Goal: Transaction & Acquisition: Purchase product/service

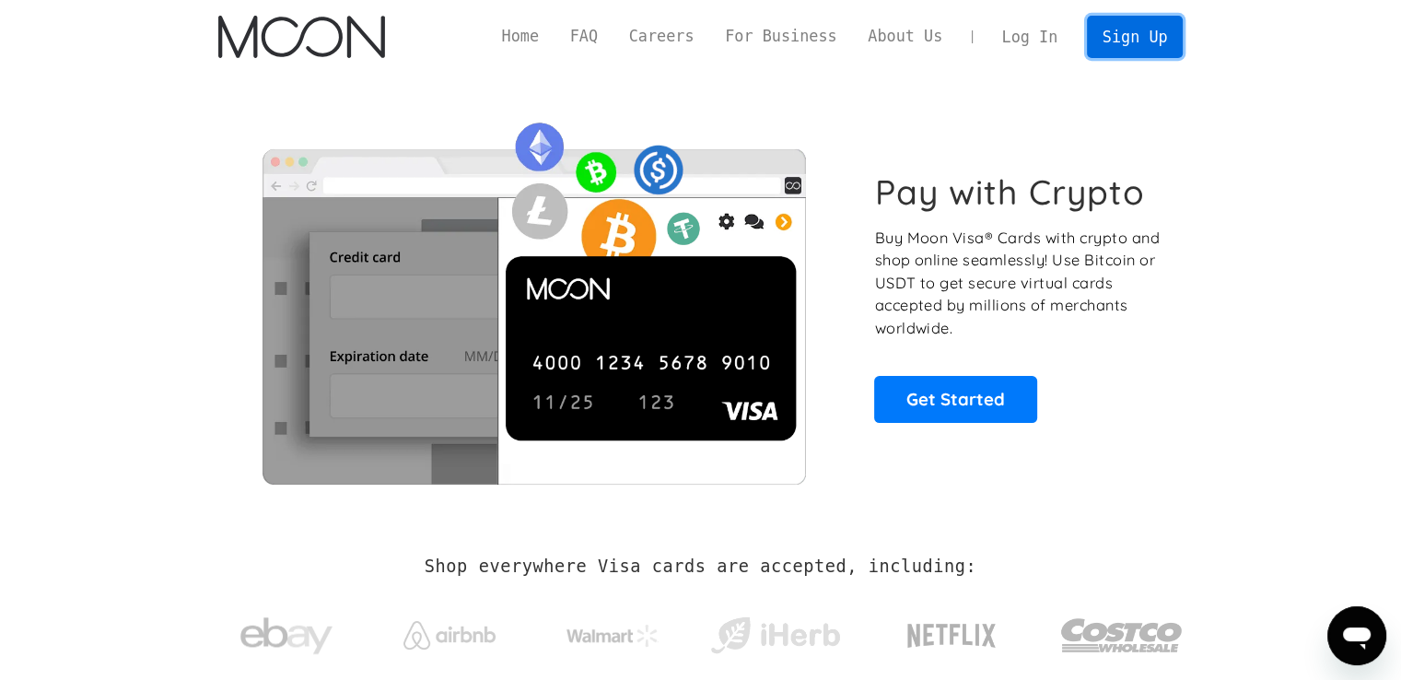
click at [1150, 44] on link "Sign Up" at bounding box center [1135, 36] width 96 height 41
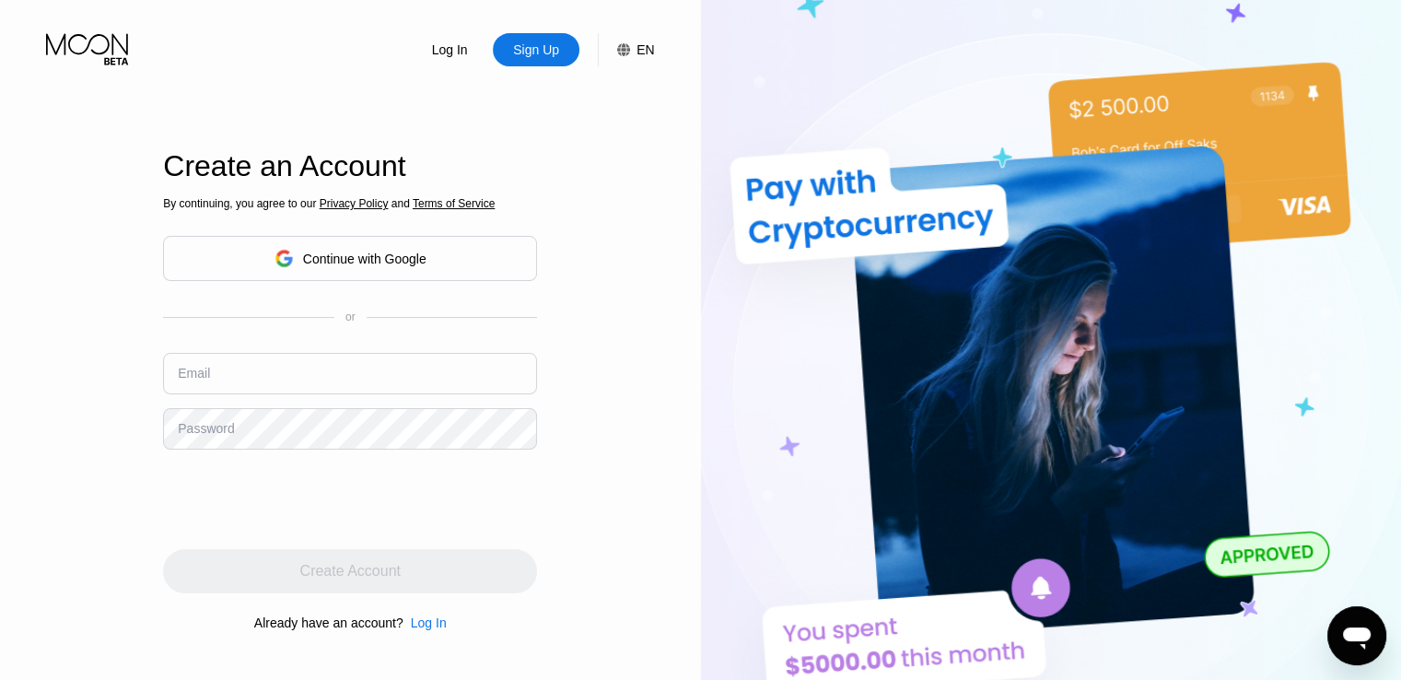
click at [338, 263] on div "Continue with Google" at bounding box center [364, 258] width 123 height 15
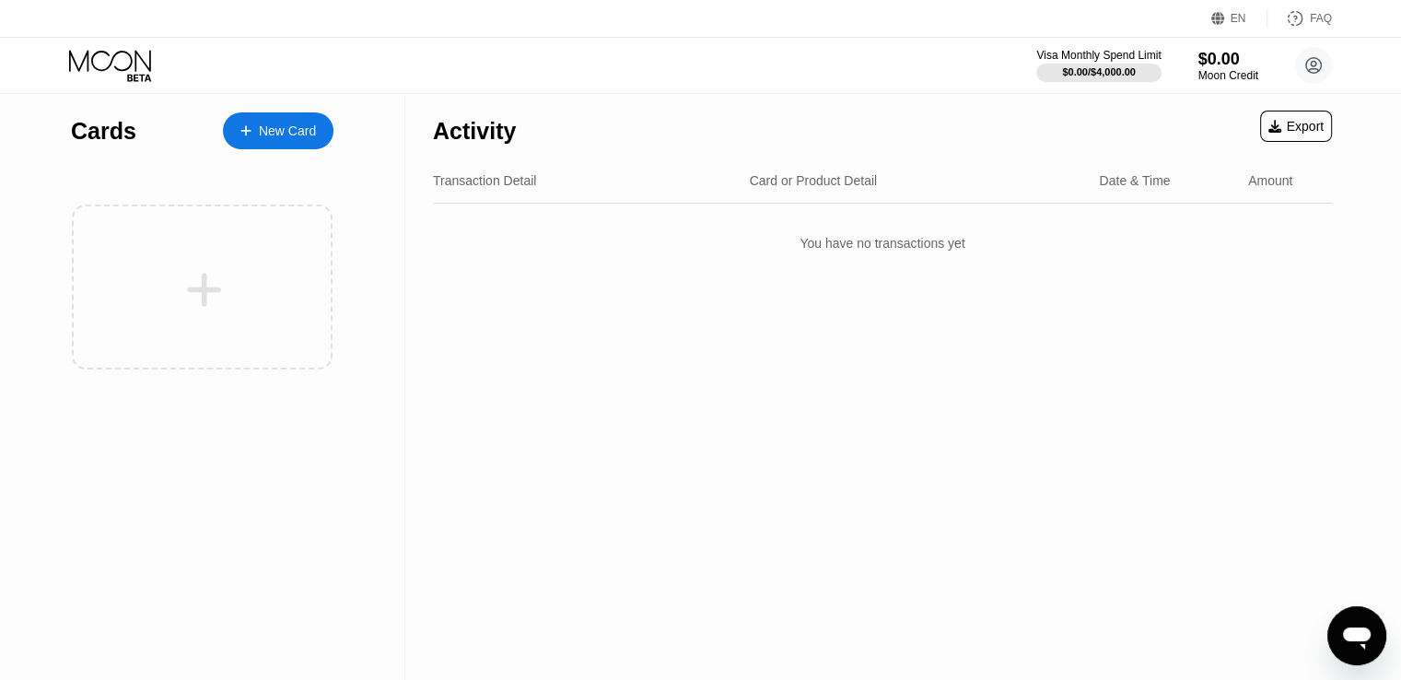
click at [298, 119] on div "New Card" at bounding box center [278, 130] width 111 height 37
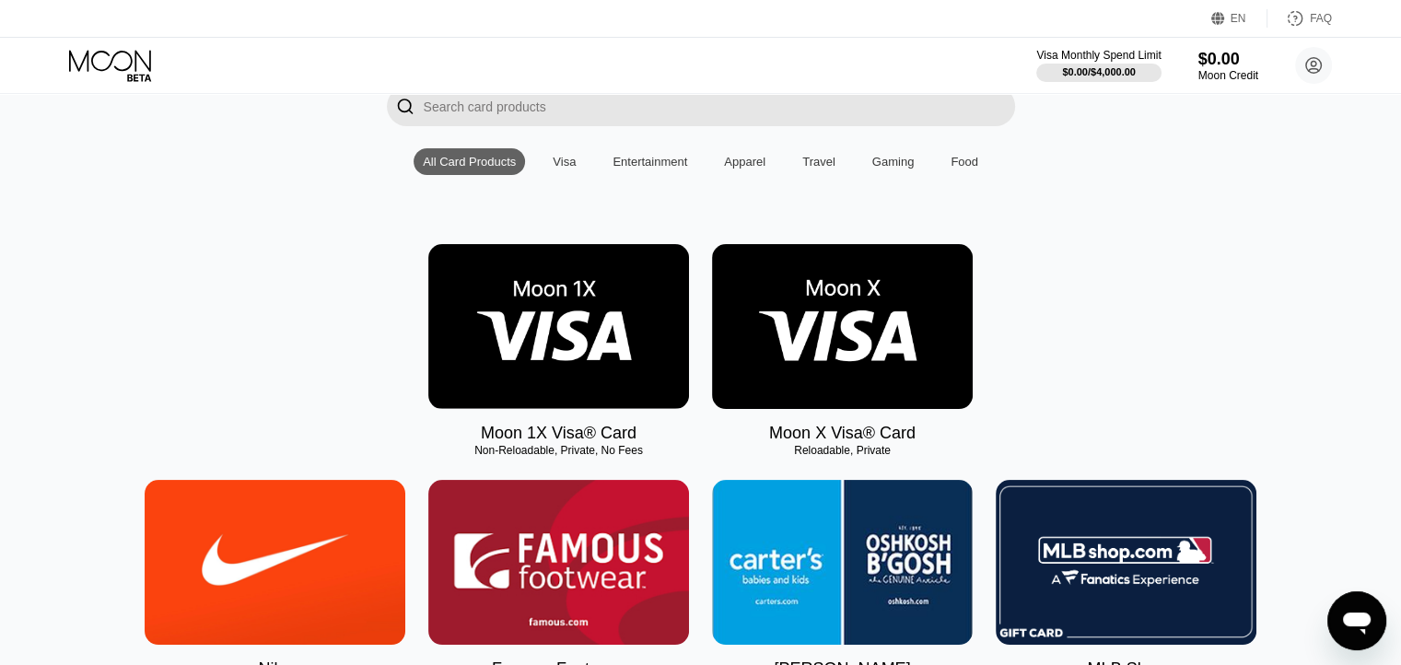
scroll to position [92, 0]
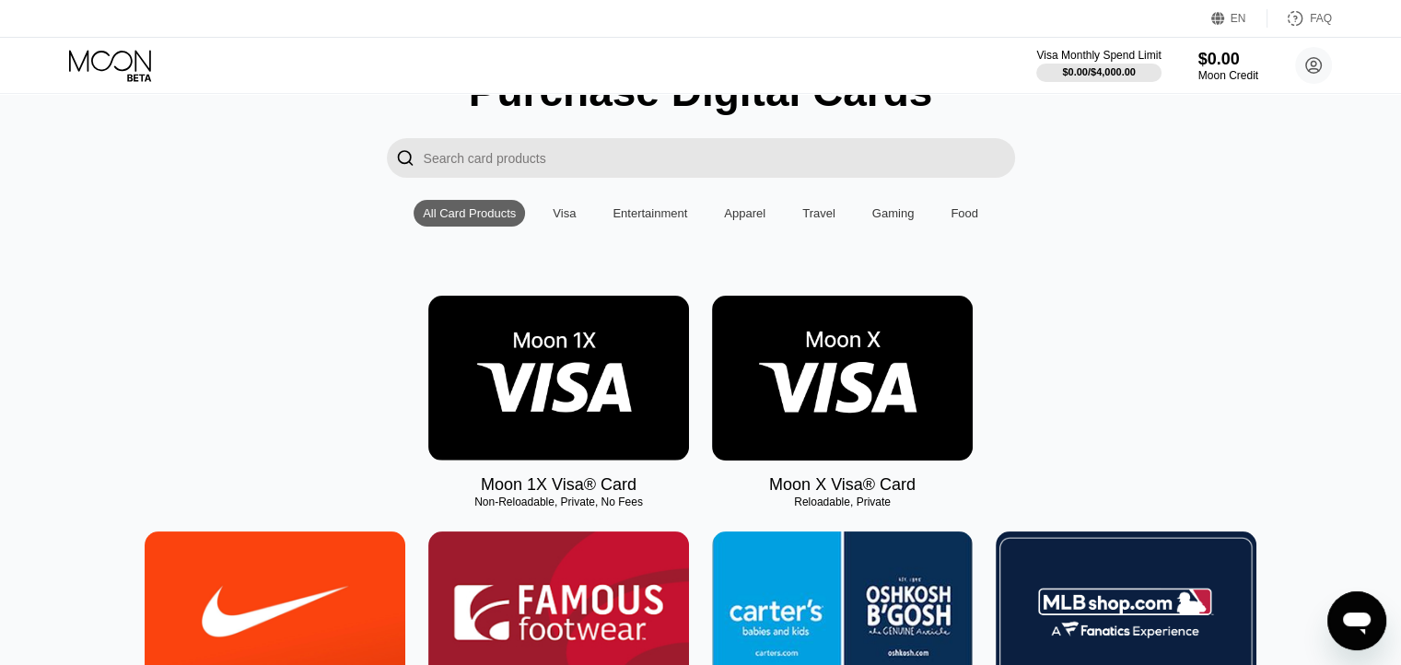
click at [856, 403] on img at bounding box center [842, 378] width 261 height 165
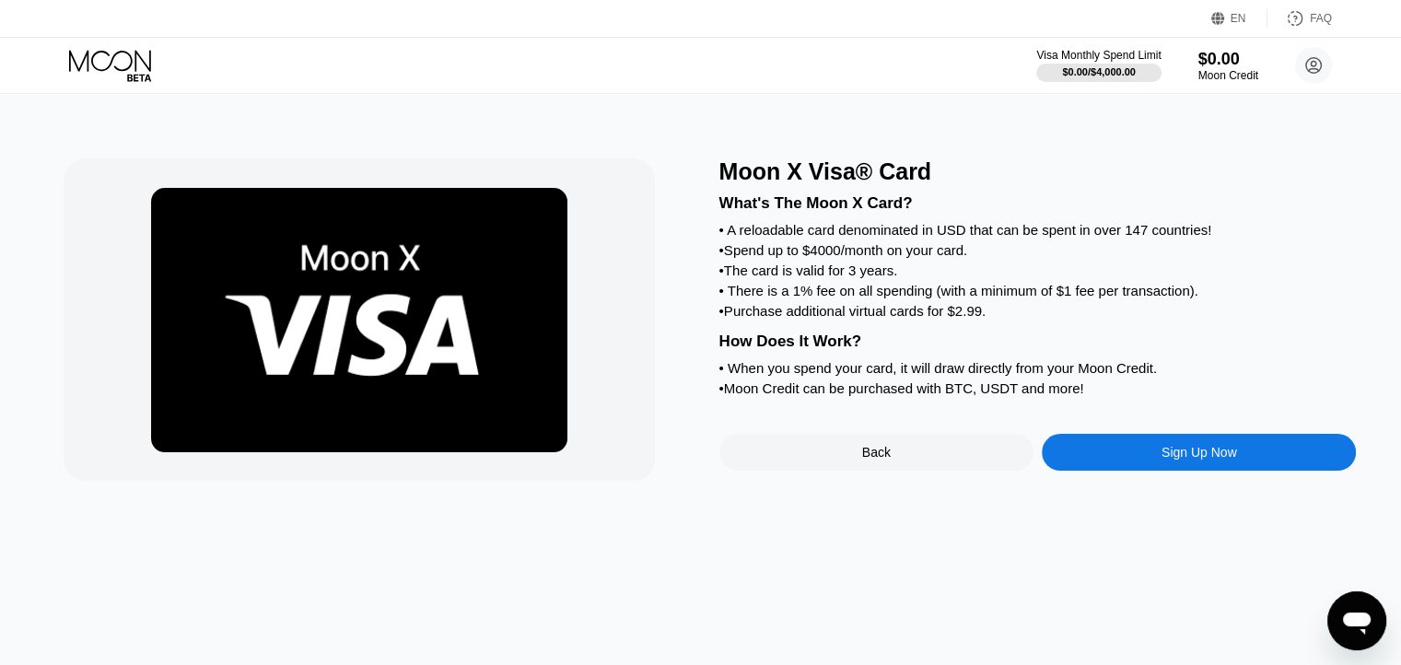
click at [1099, 471] on div "Sign Up Now" at bounding box center [1199, 452] width 314 height 37
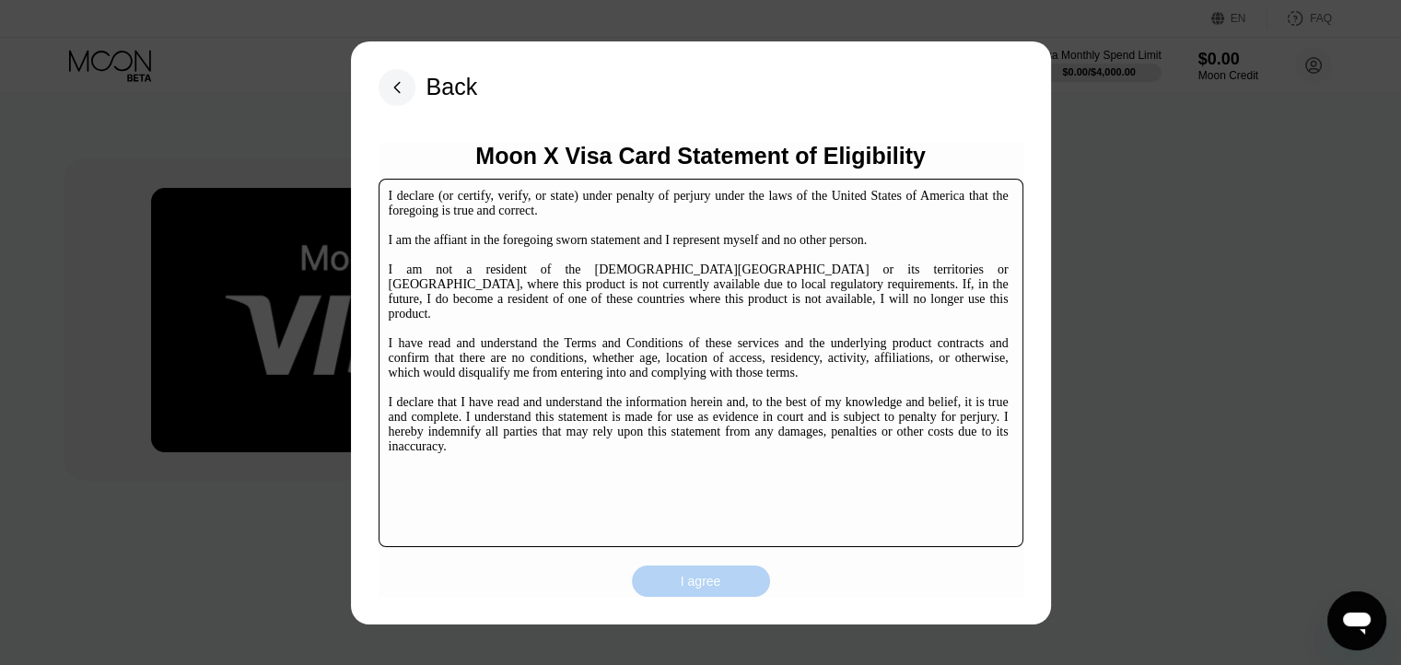
click at [685, 580] on div "I agree" at bounding box center [701, 581] width 41 height 17
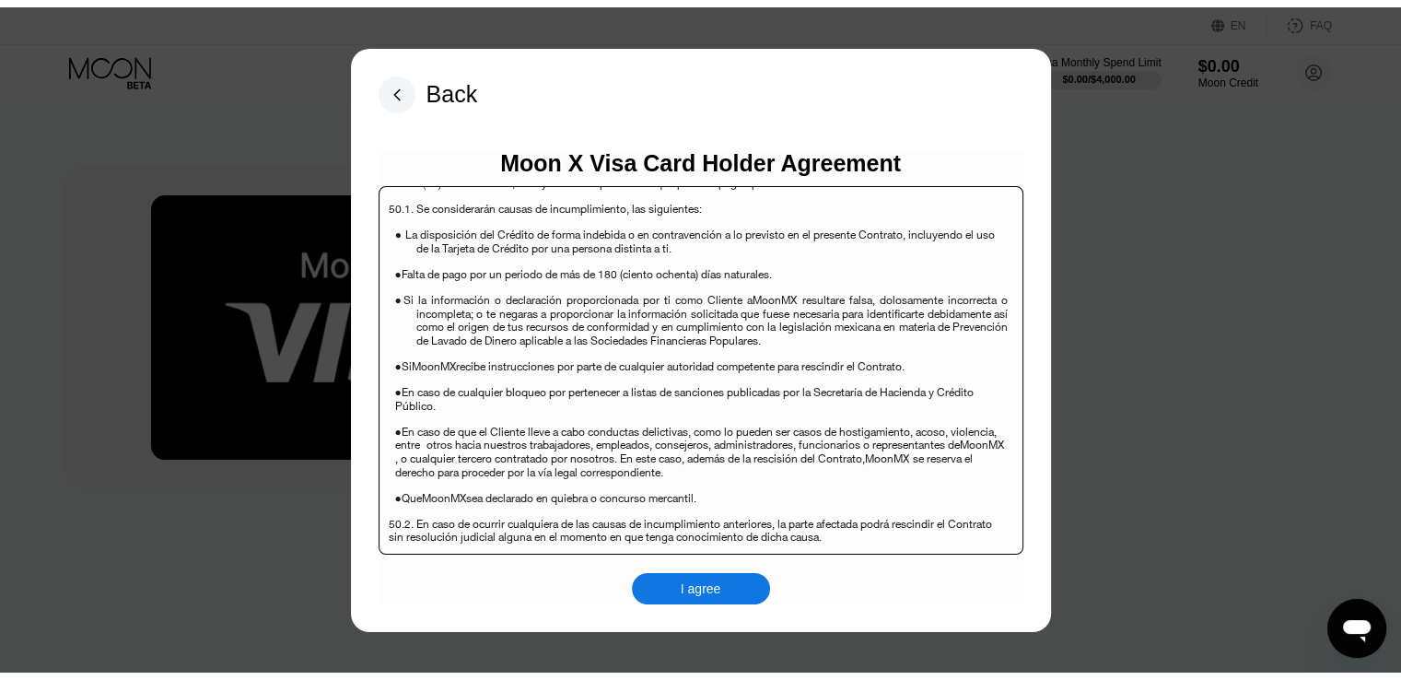
scroll to position [11949, 0]
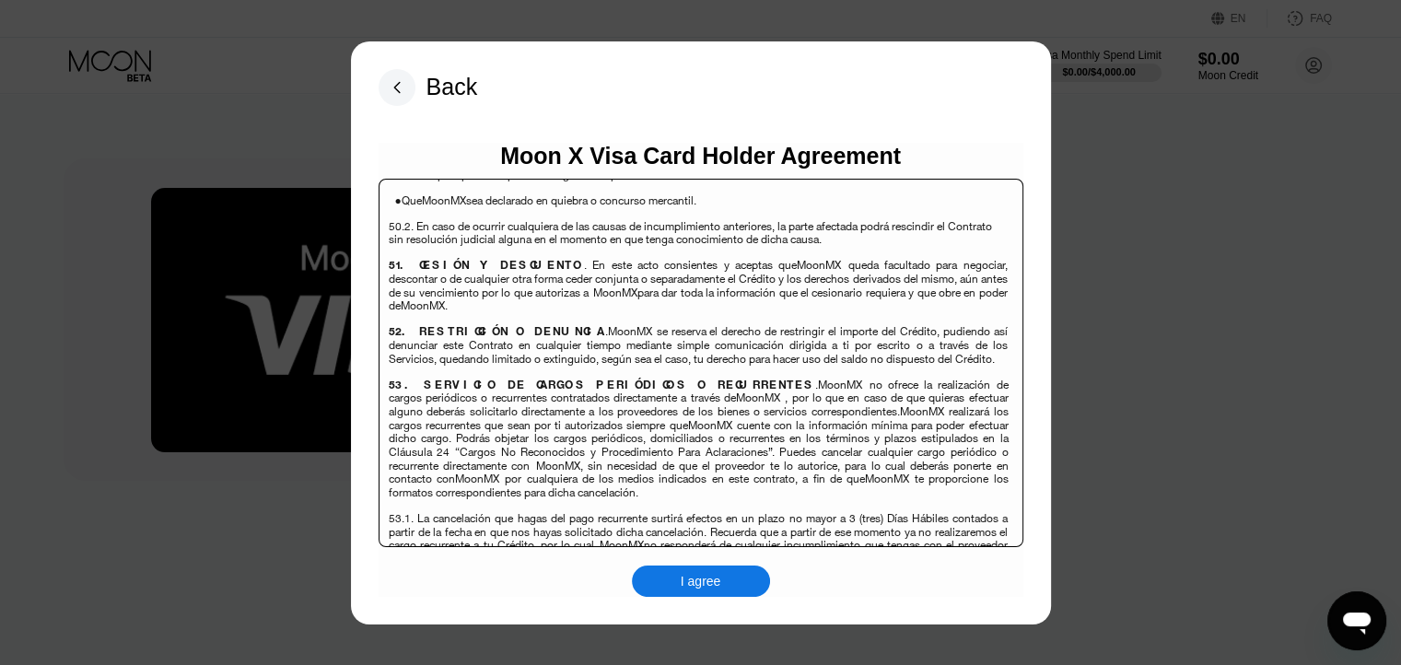
click at [674, 584] on div "I agree" at bounding box center [701, 581] width 138 height 31
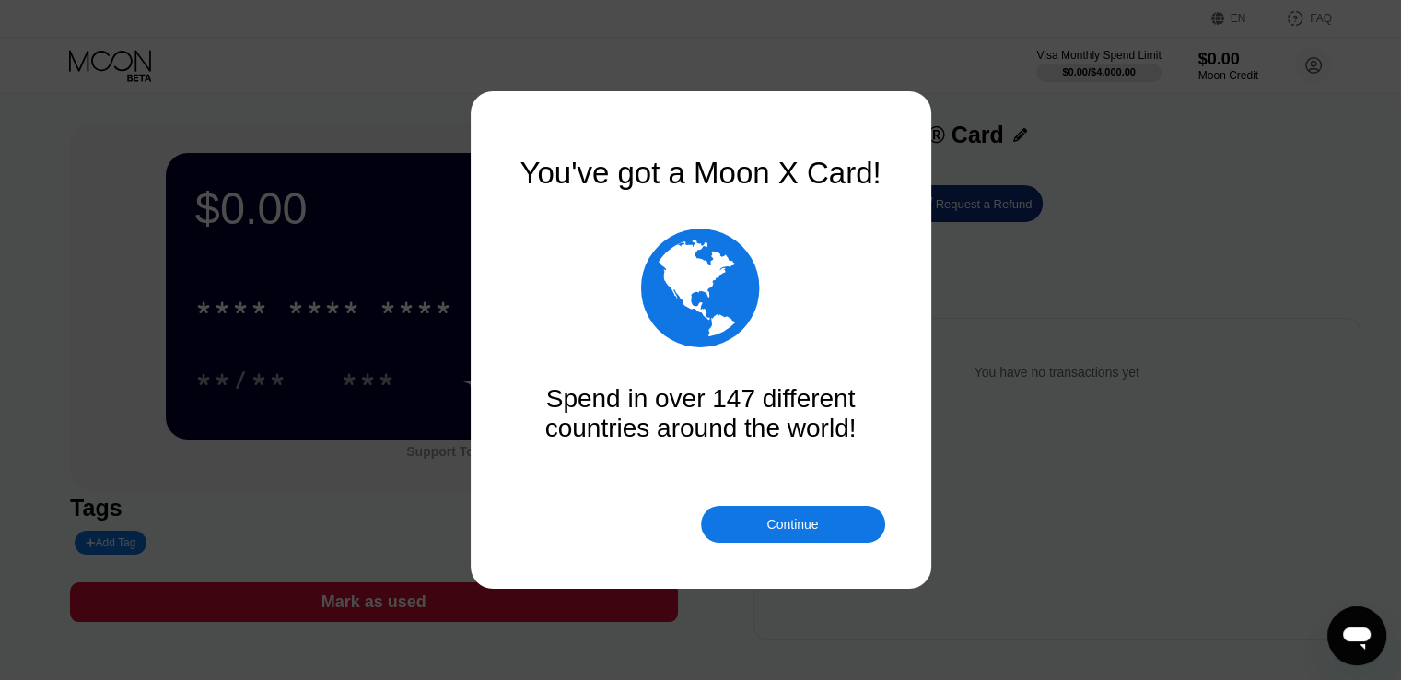
click at [800, 535] on div "Continue" at bounding box center [793, 524] width 184 height 37
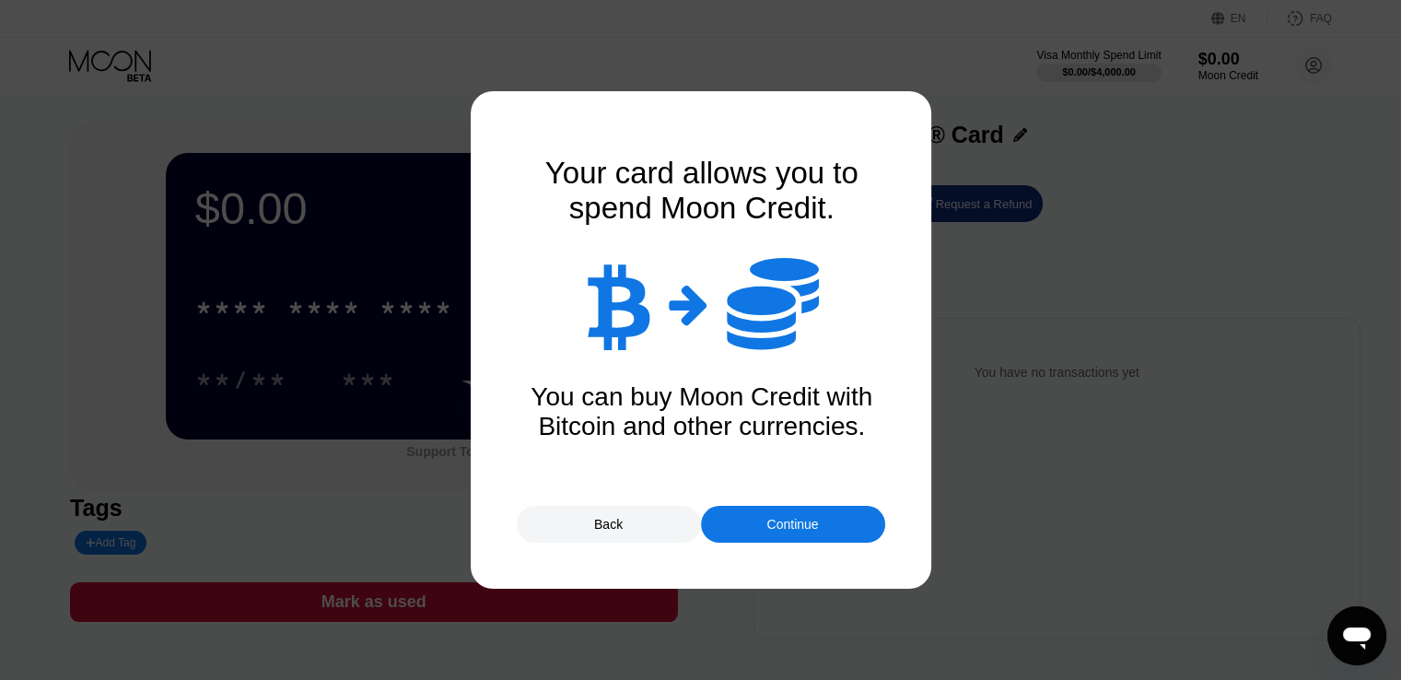
click at [800, 535] on div "Continue" at bounding box center [793, 524] width 184 height 37
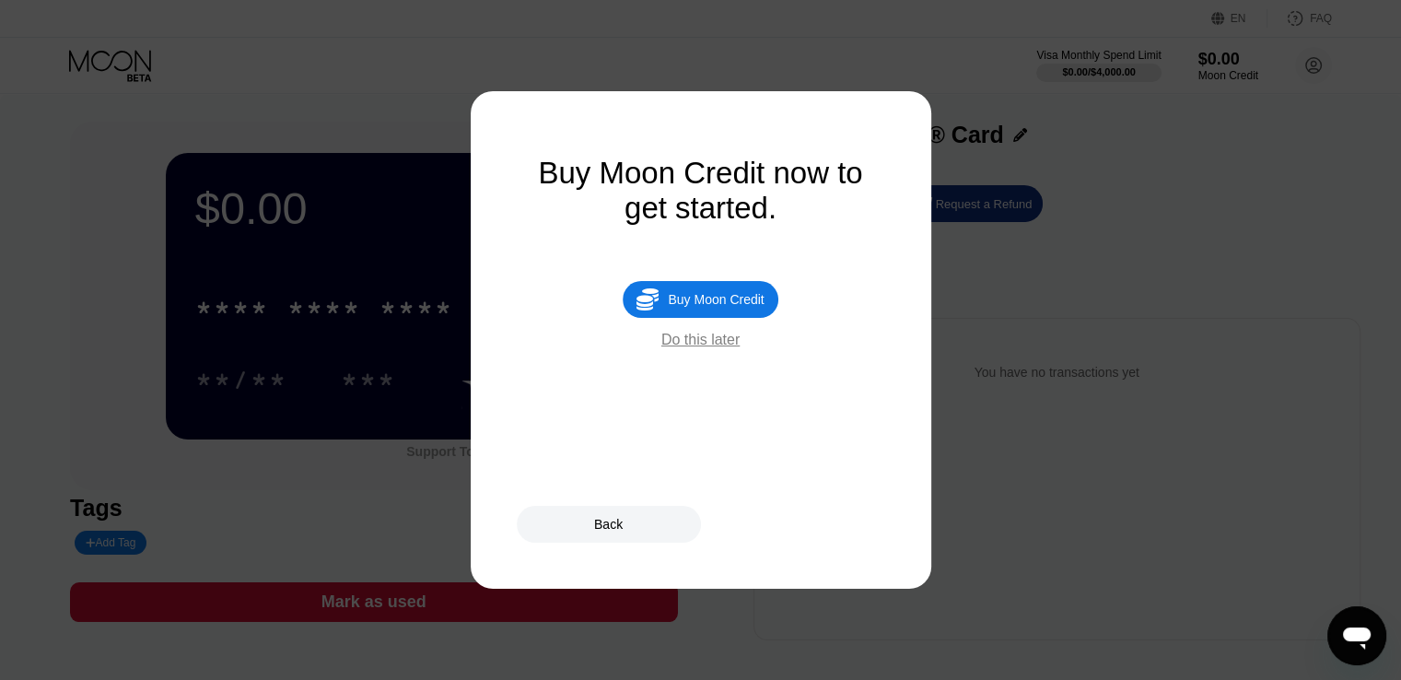
click at [705, 348] on div "Do this later" at bounding box center [700, 340] width 78 height 17
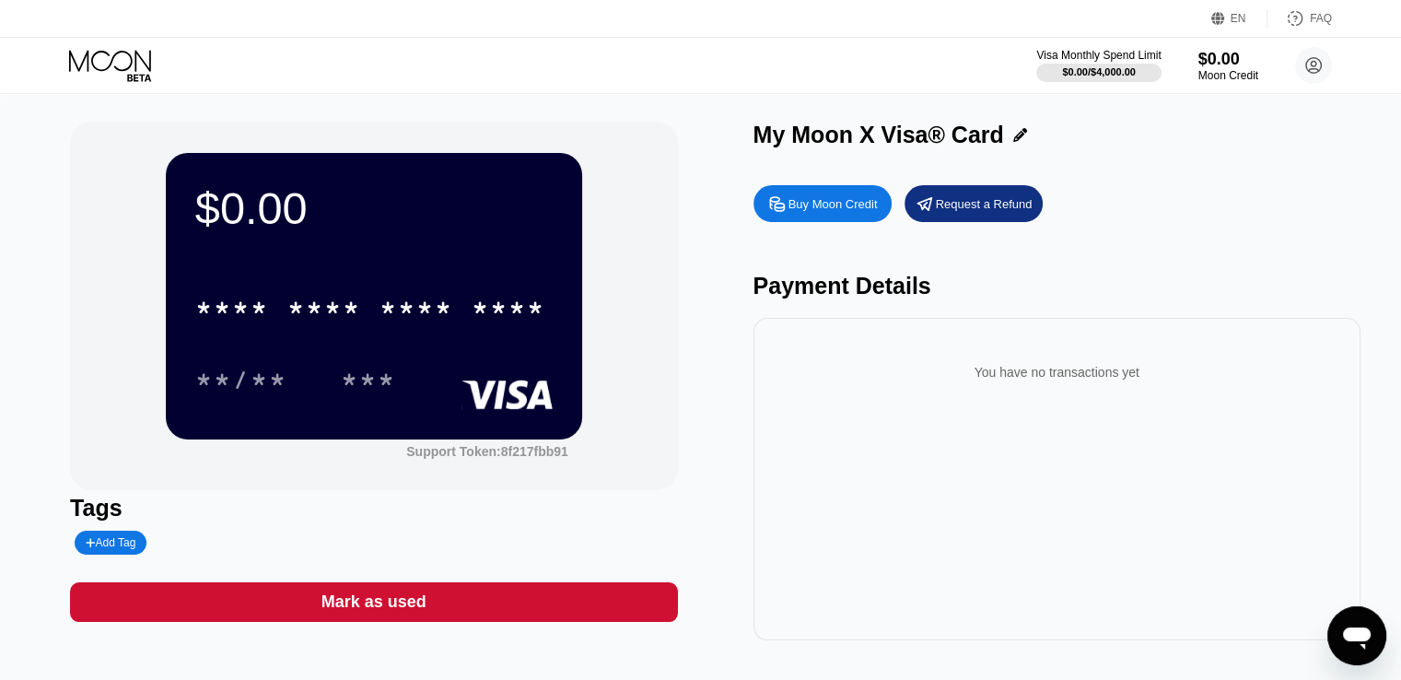
click at [821, 208] on div "Buy Moon Credit" at bounding box center [833, 204] width 89 height 16
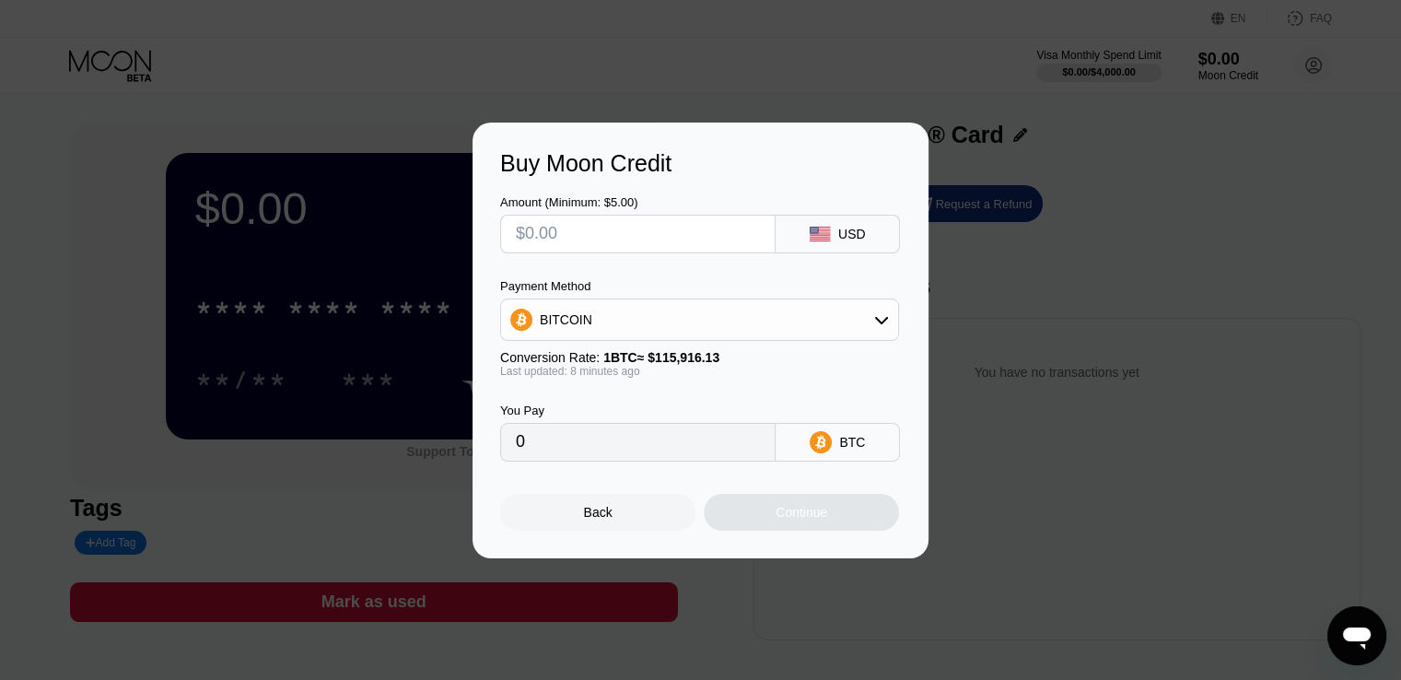
click at [705, 243] on input "text" at bounding box center [638, 234] width 244 height 37
type input "$8"
type input "0.00006906"
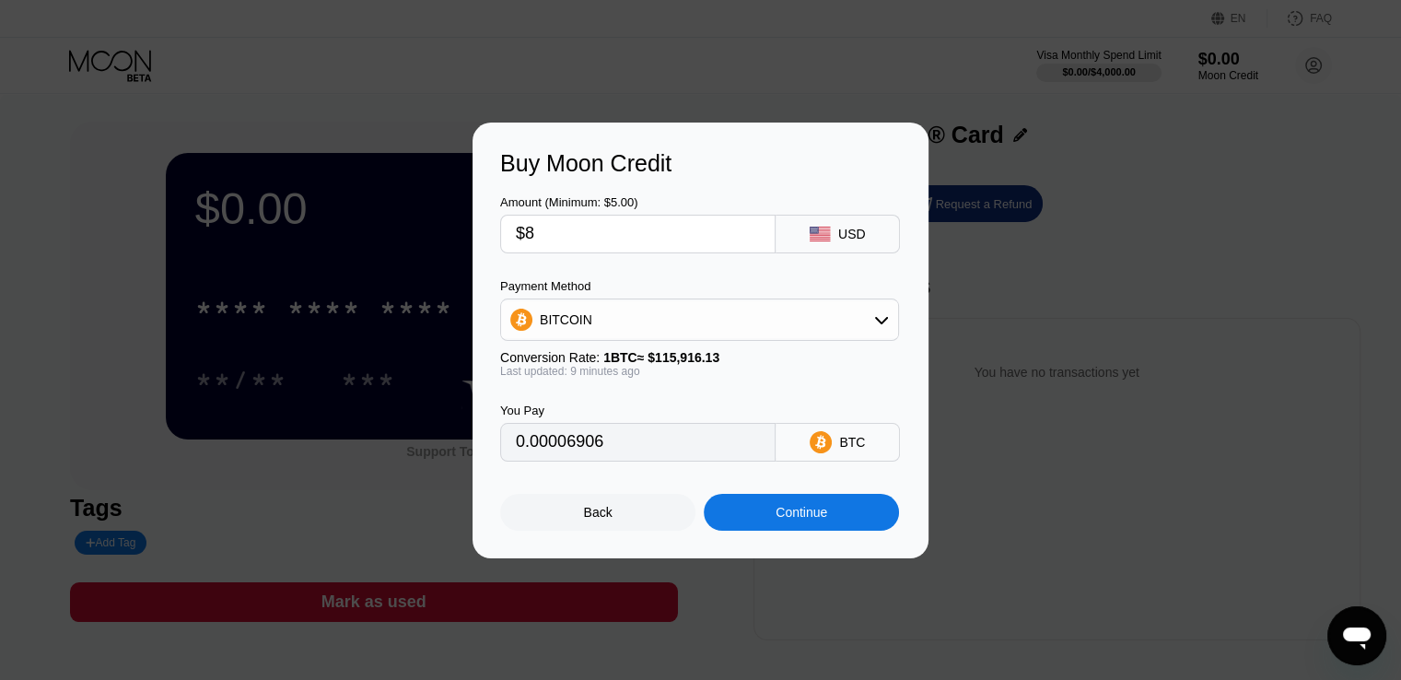
type input "$8"
click at [784, 509] on div "Continue" at bounding box center [801, 512] width 195 height 37
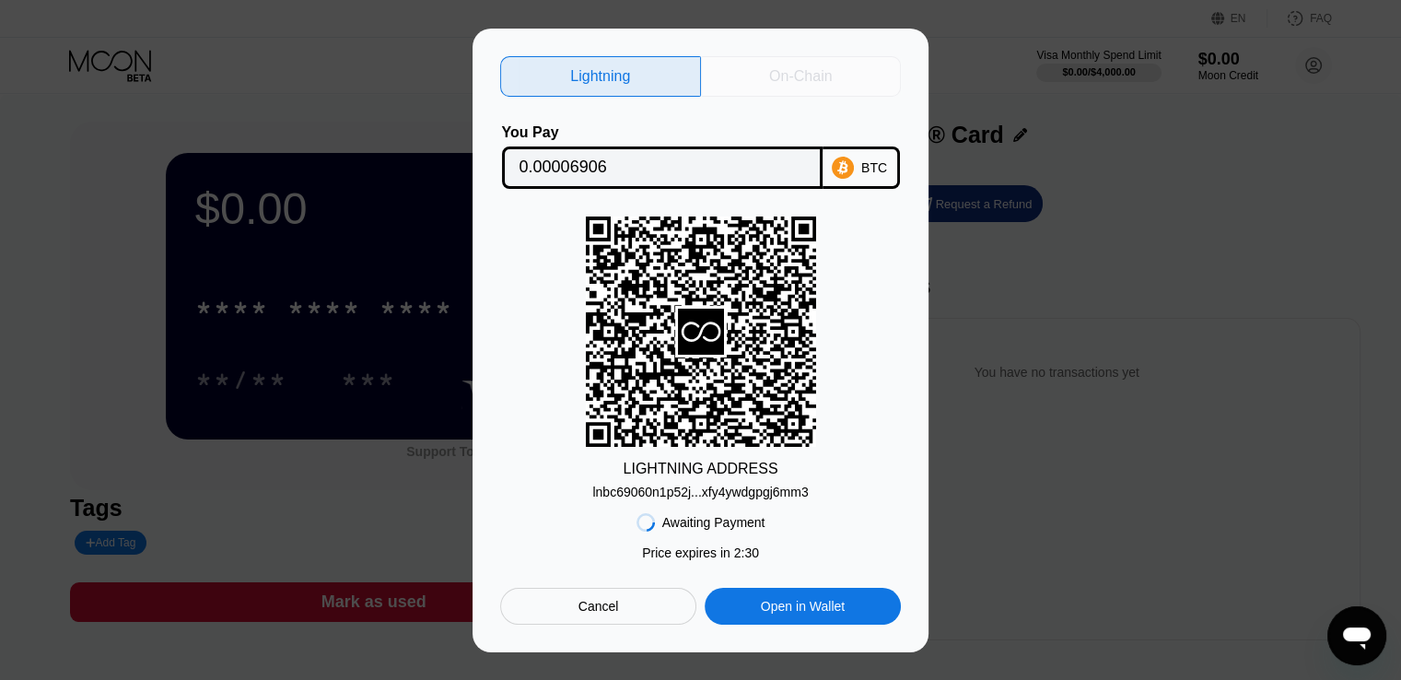
click at [817, 86] on div "On-Chain" at bounding box center [801, 76] width 201 height 41
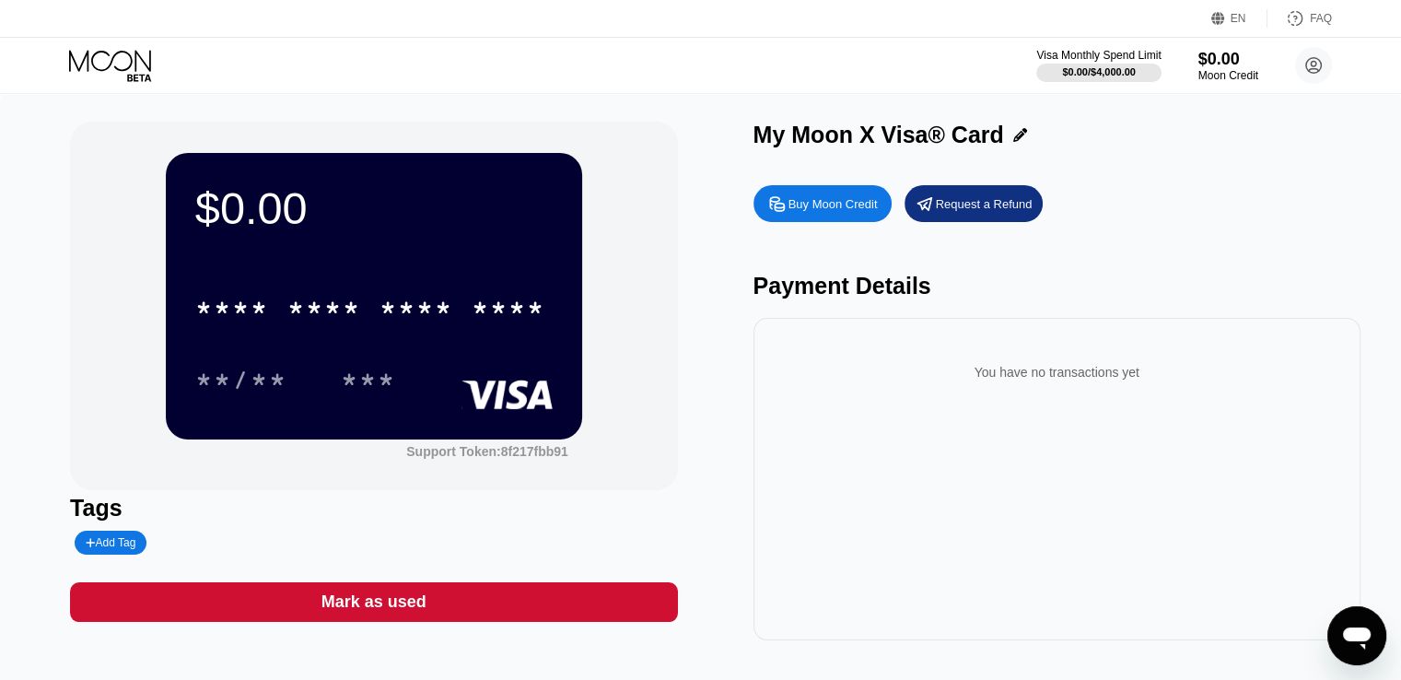
click at [146, 69] on icon at bounding box center [112, 66] width 86 height 32
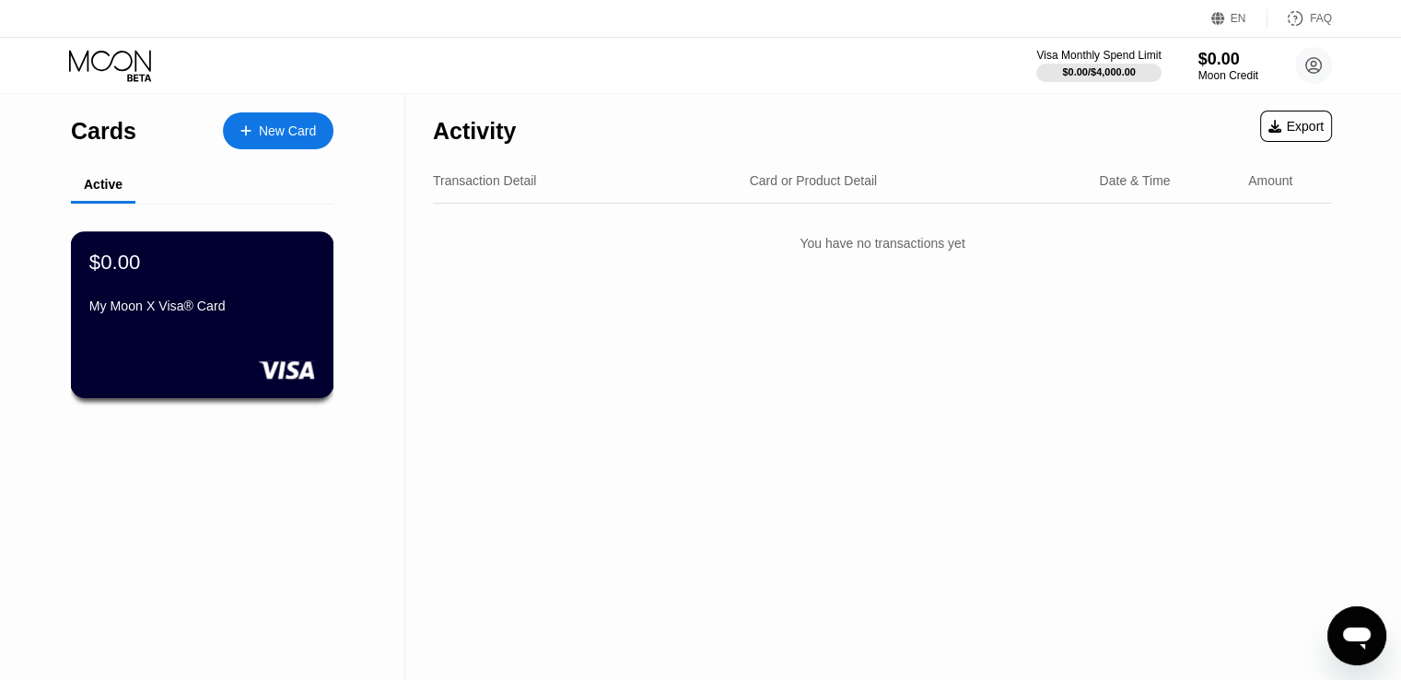
click at [260, 274] on div "$0.00" at bounding box center [202, 262] width 226 height 24
